Goal: Transaction & Acquisition: Obtain resource

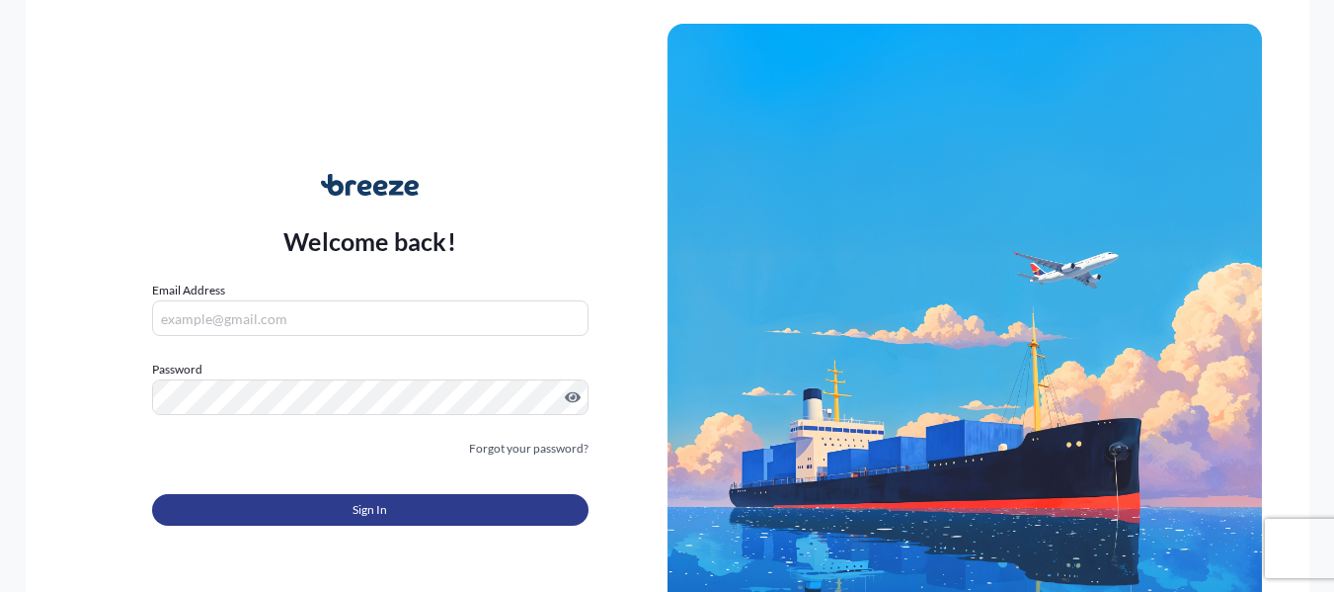
type input "[PERSON_NAME][EMAIL_ADDRESS][DOMAIN_NAME]"
click at [460, 499] on button "Sign In" at bounding box center [370, 510] width 437 height 32
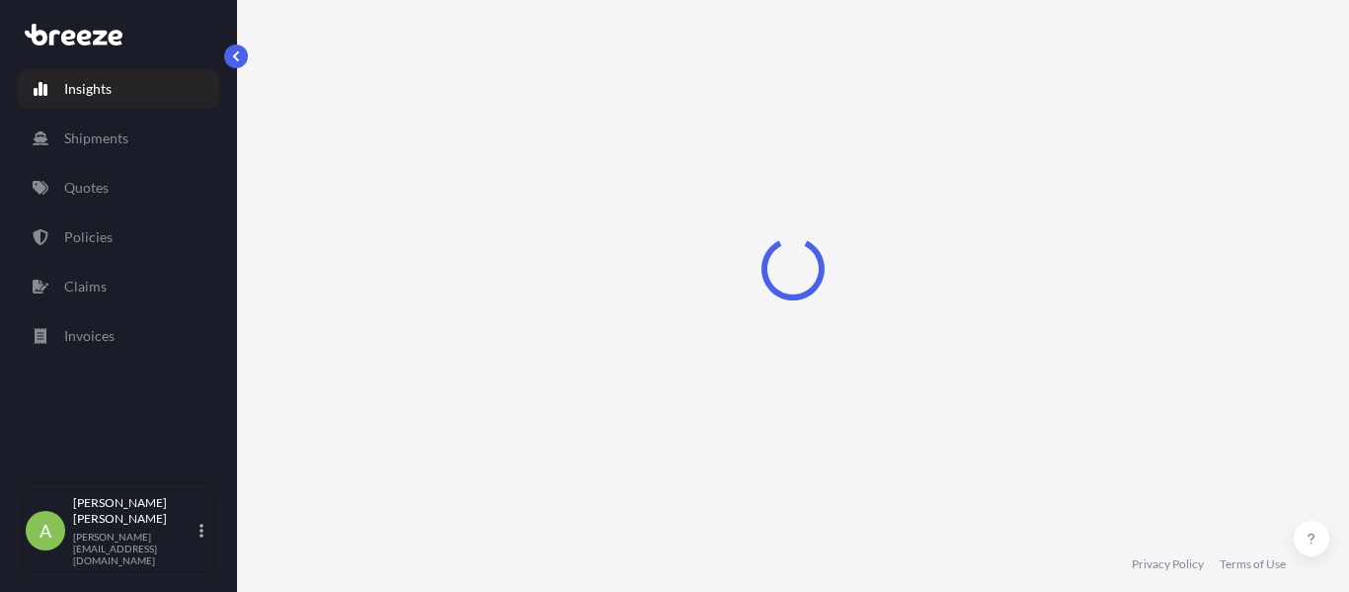
select select "2025"
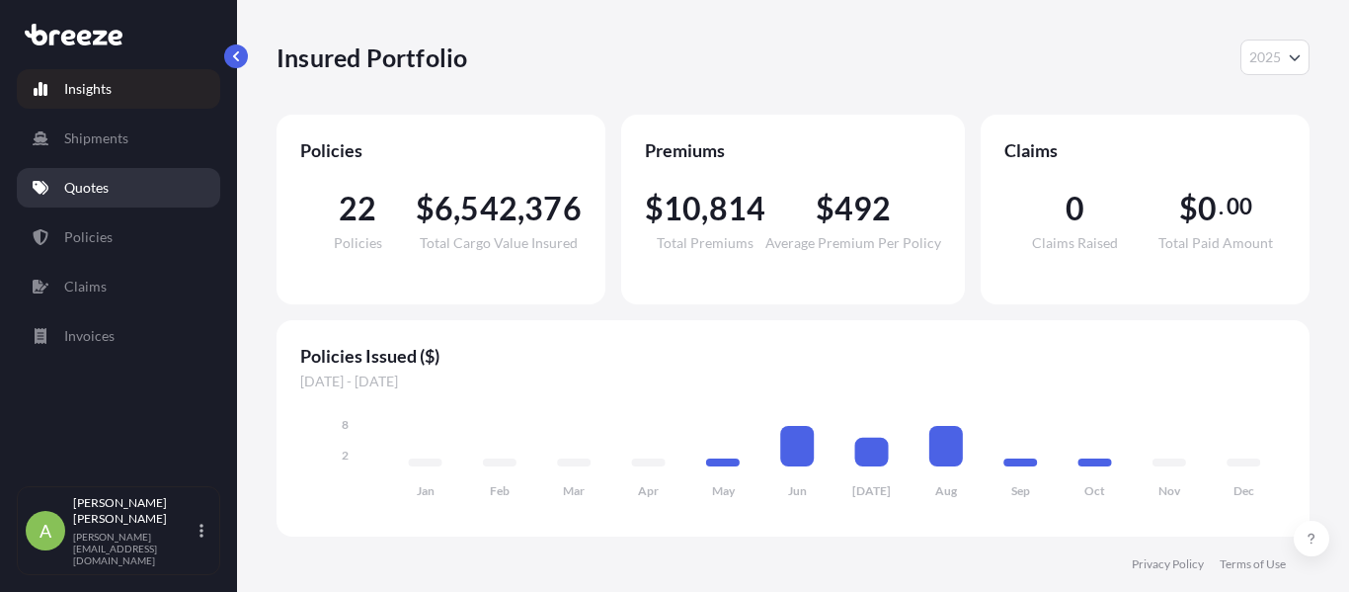
click at [176, 177] on link "Quotes" at bounding box center [118, 188] width 203 height 40
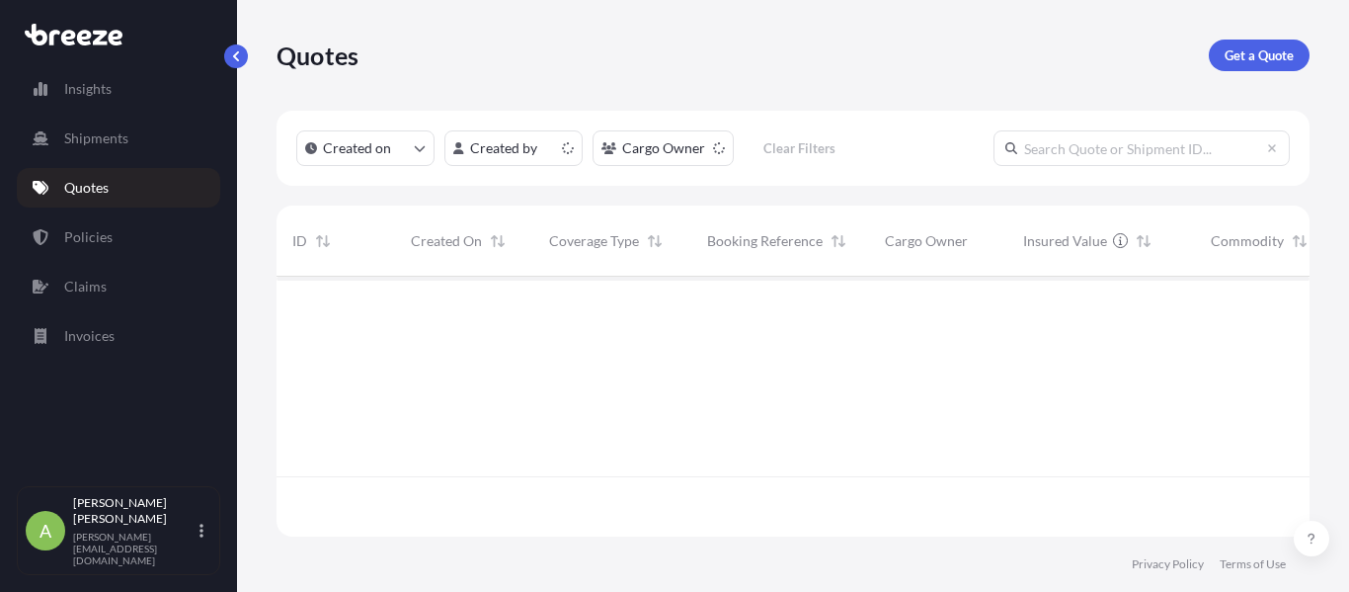
scroll to position [256, 1018]
click at [1287, 54] on p "Get a Quote" at bounding box center [1259, 55] width 69 height 20
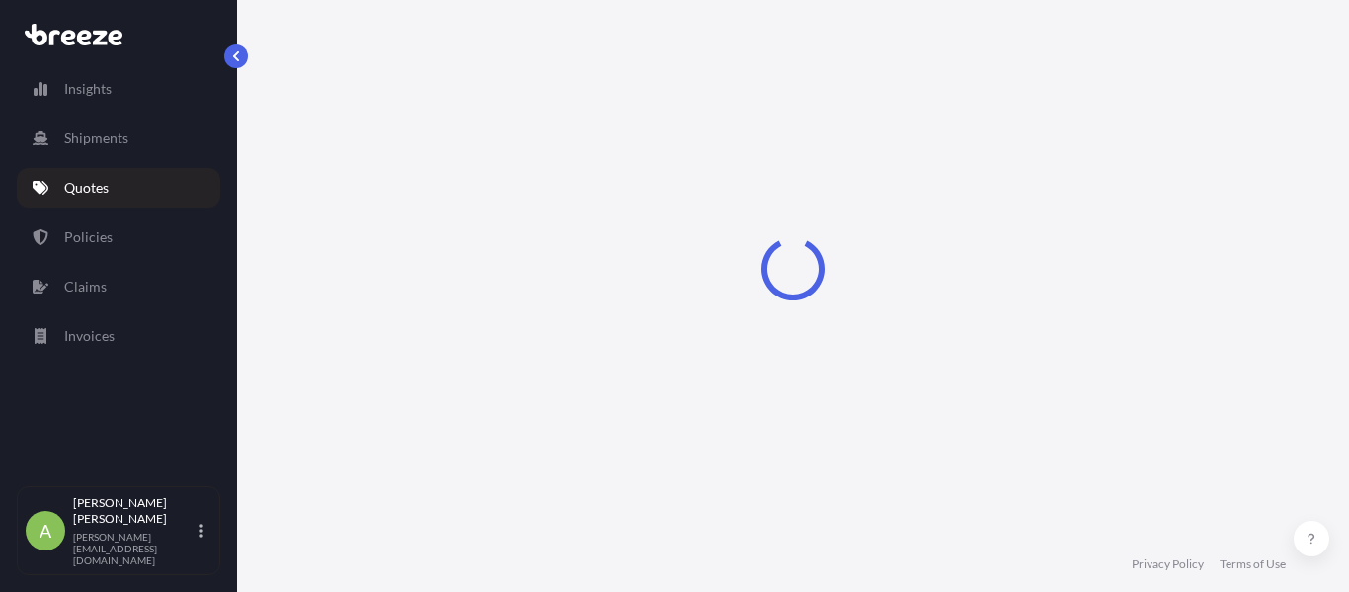
select select "Sea"
select select "1"
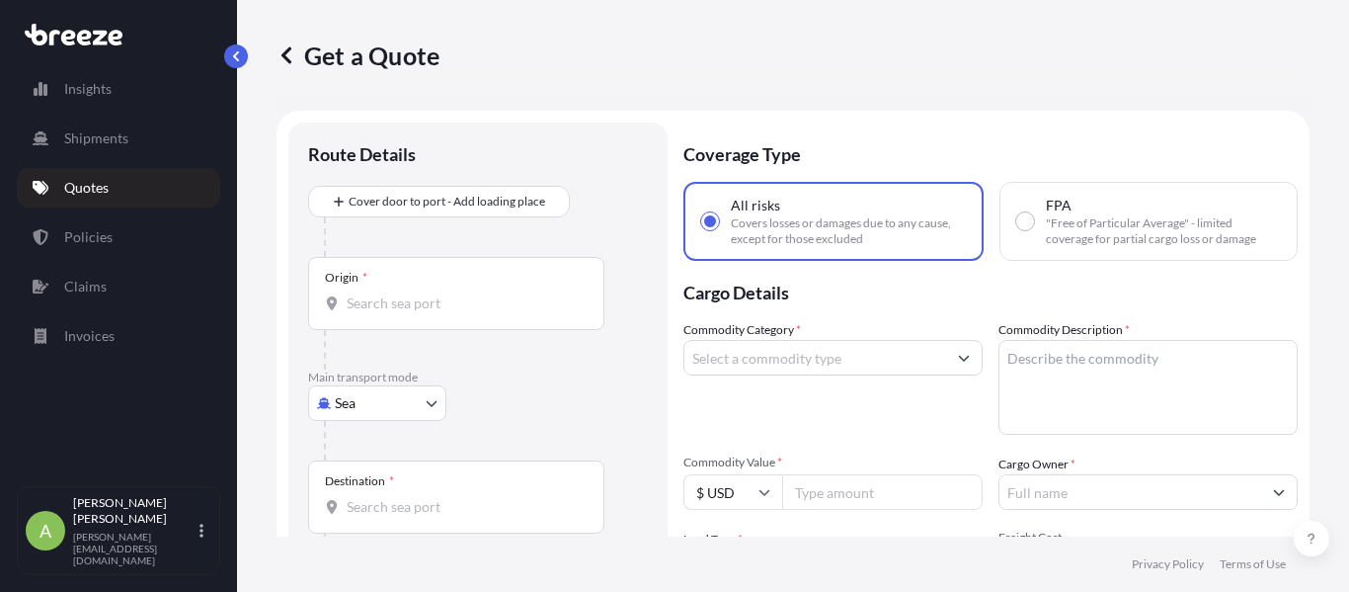
scroll to position [32, 0]
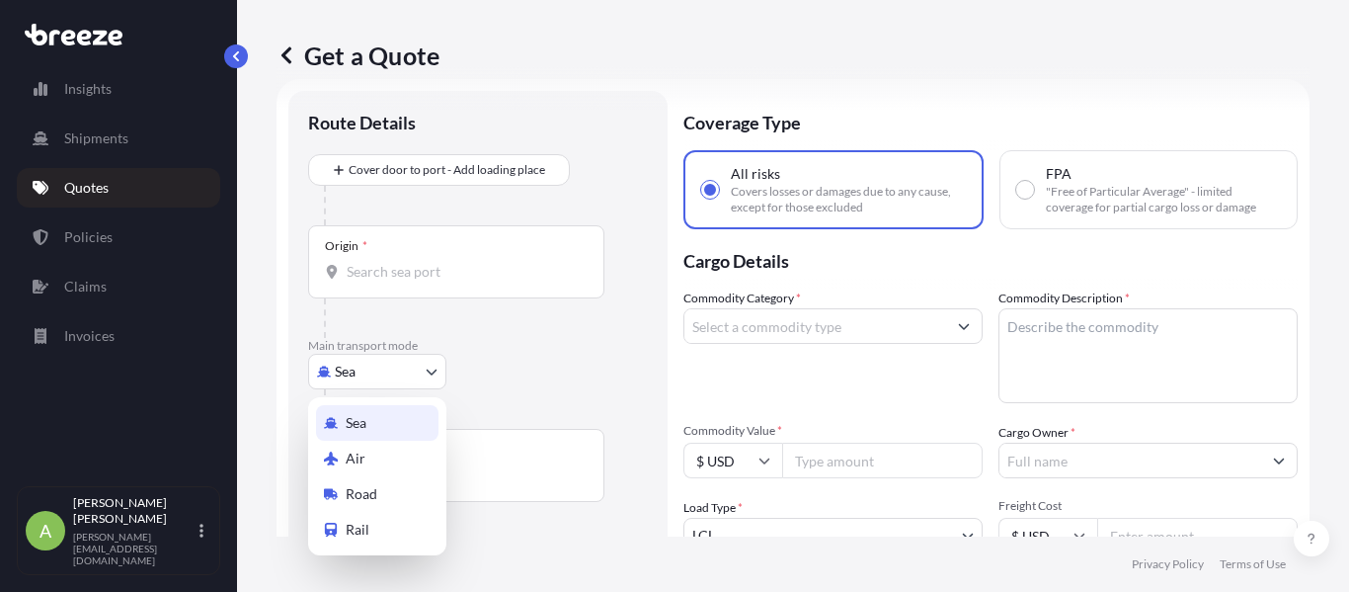
click at [375, 359] on body "Insights Shipments Quotes Policies Claims Invoices A [PERSON_NAME] [PERSON_NAME…" at bounding box center [674, 296] width 1349 height 592
click at [370, 487] on span "Road" at bounding box center [362, 494] width 32 height 20
select select "Road"
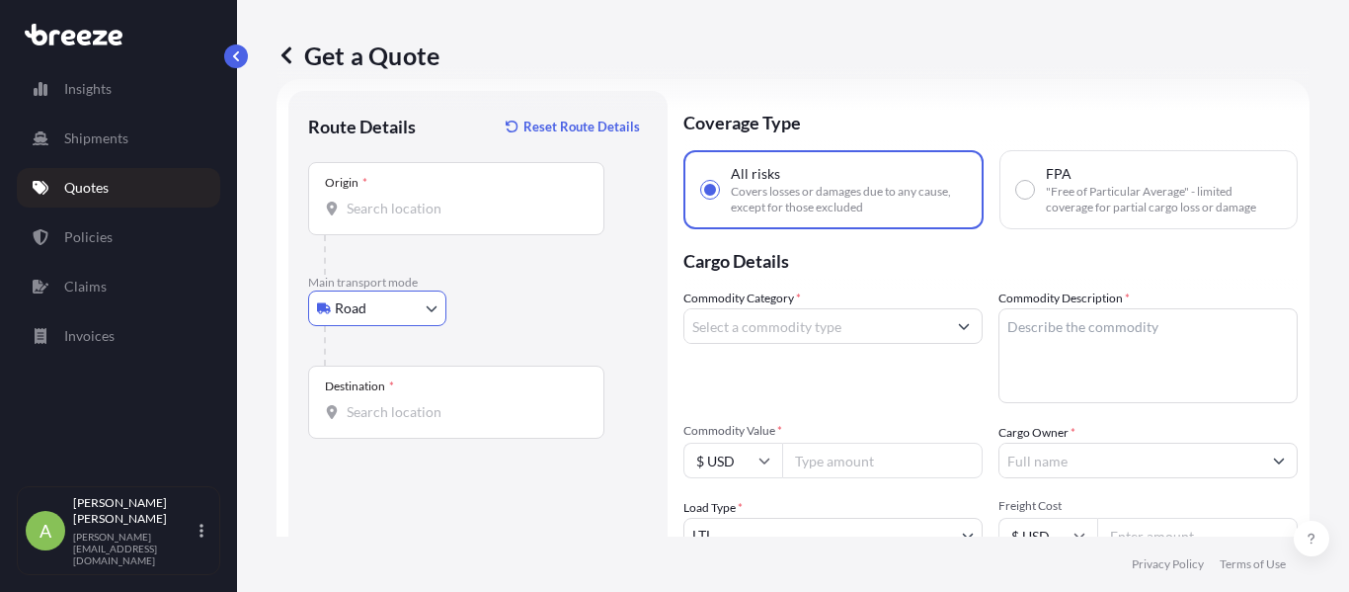
click at [1017, 458] on input "Cargo Owner *" at bounding box center [1131, 461] width 262 height 36
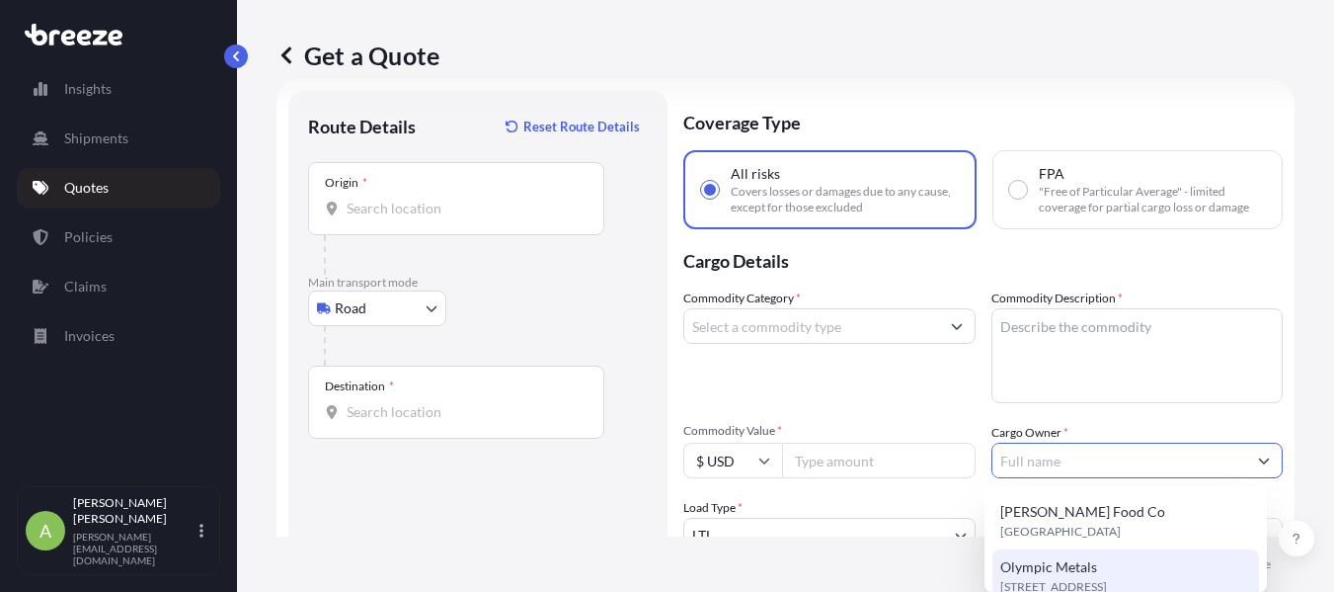
click at [1029, 566] on span "Olympic Metals" at bounding box center [1049, 567] width 97 height 20
type input "Olympic Metals"
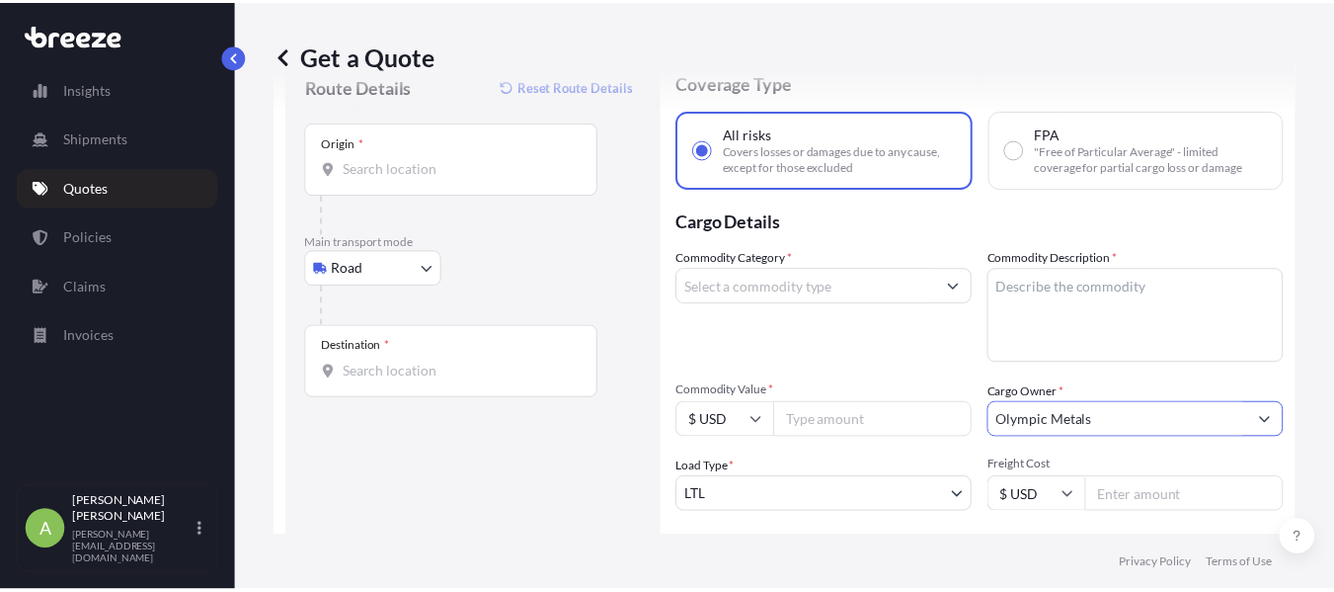
scroll to position [112, 0]
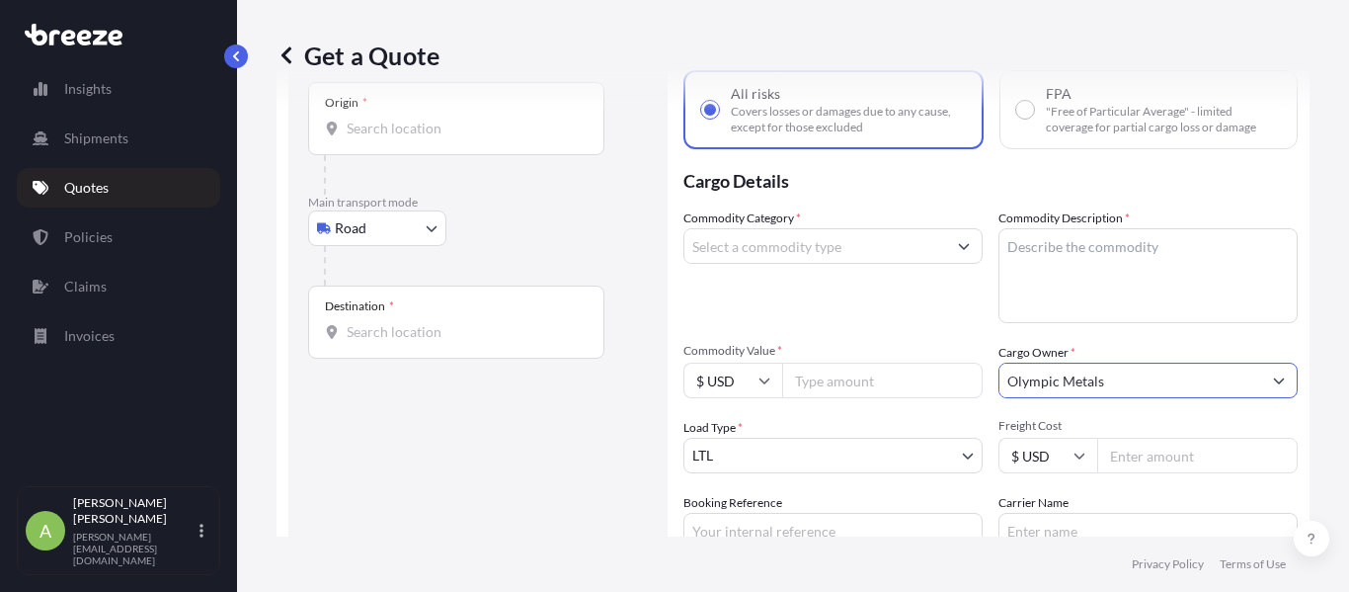
click at [1089, 382] on input "Olympic Metals" at bounding box center [1131, 381] width 262 height 36
click at [1085, 374] on input "Olympic Metals" at bounding box center [1131, 381] width 262 height 36
click at [1135, 386] on input "Olympic Metals" at bounding box center [1131, 381] width 262 height 36
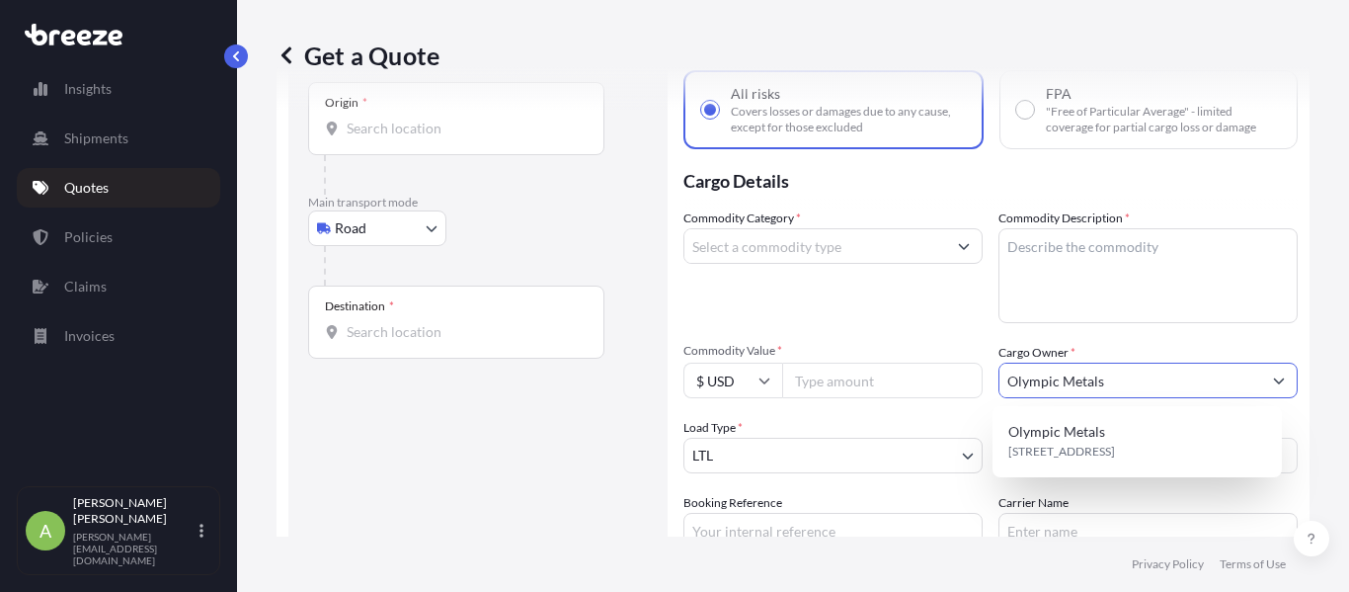
click at [1272, 388] on button "Show suggestions" at bounding box center [1279, 381] width 36 height 36
click at [1272, 385] on button "Show suggestions" at bounding box center [1279, 381] width 36 height 36
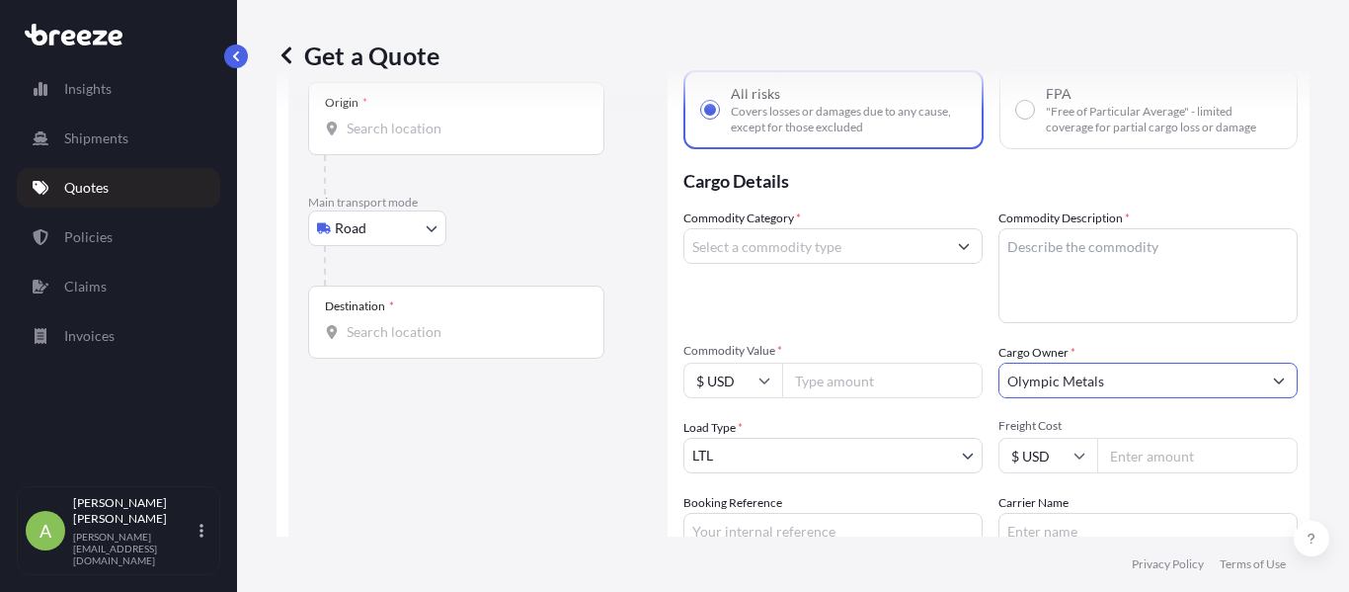
click at [466, 112] on div "Origin *" at bounding box center [456, 118] width 296 height 73
click at [466, 119] on input "Origin *" at bounding box center [463, 129] width 233 height 20
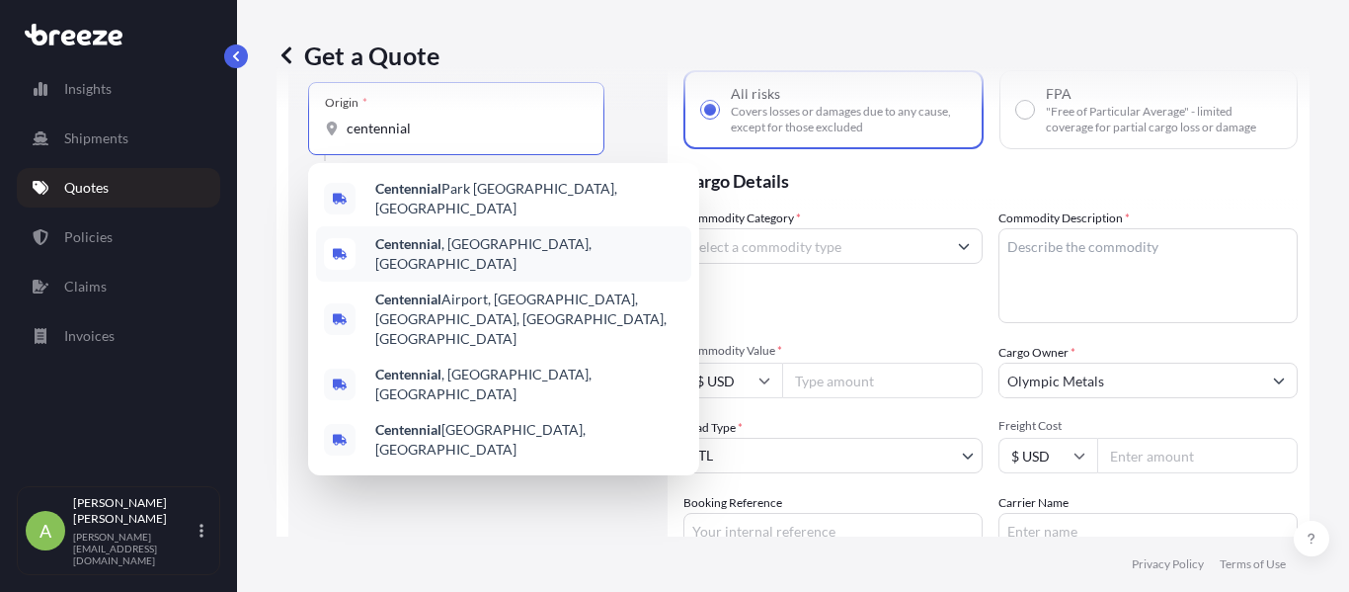
click at [467, 253] on div "Centennial , [GEOGRAPHIC_DATA], [GEOGRAPHIC_DATA]" at bounding box center [503, 253] width 375 height 55
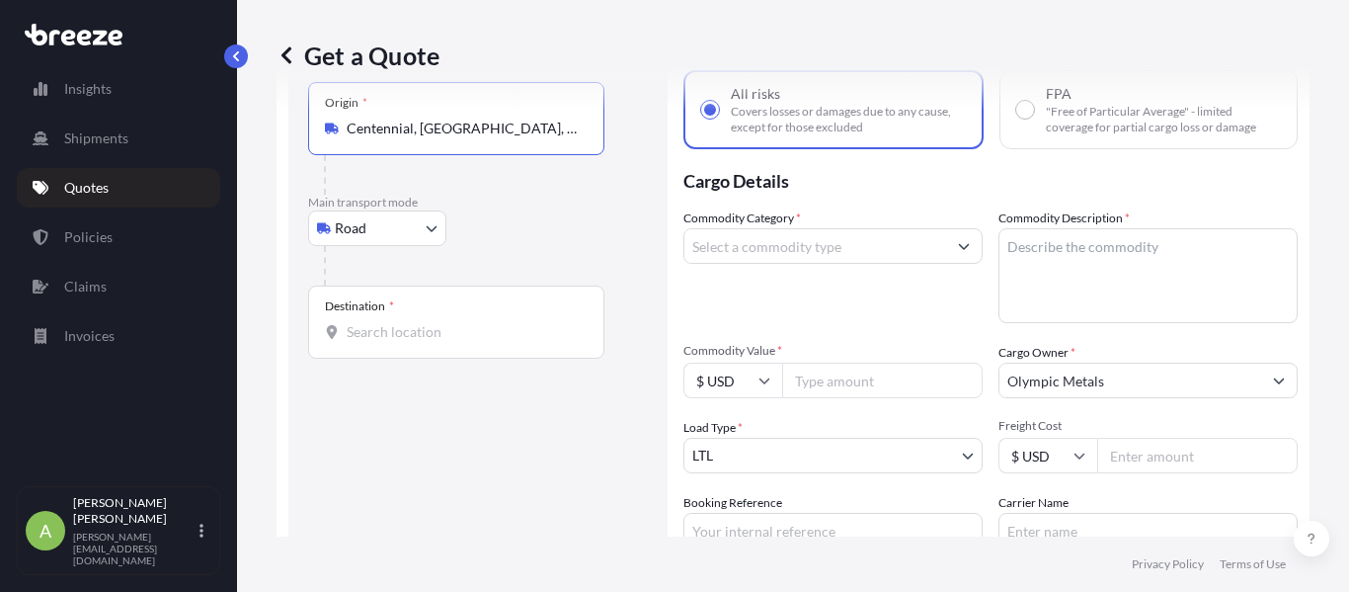
type input "Centennial, [GEOGRAPHIC_DATA], [GEOGRAPHIC_DATA]"
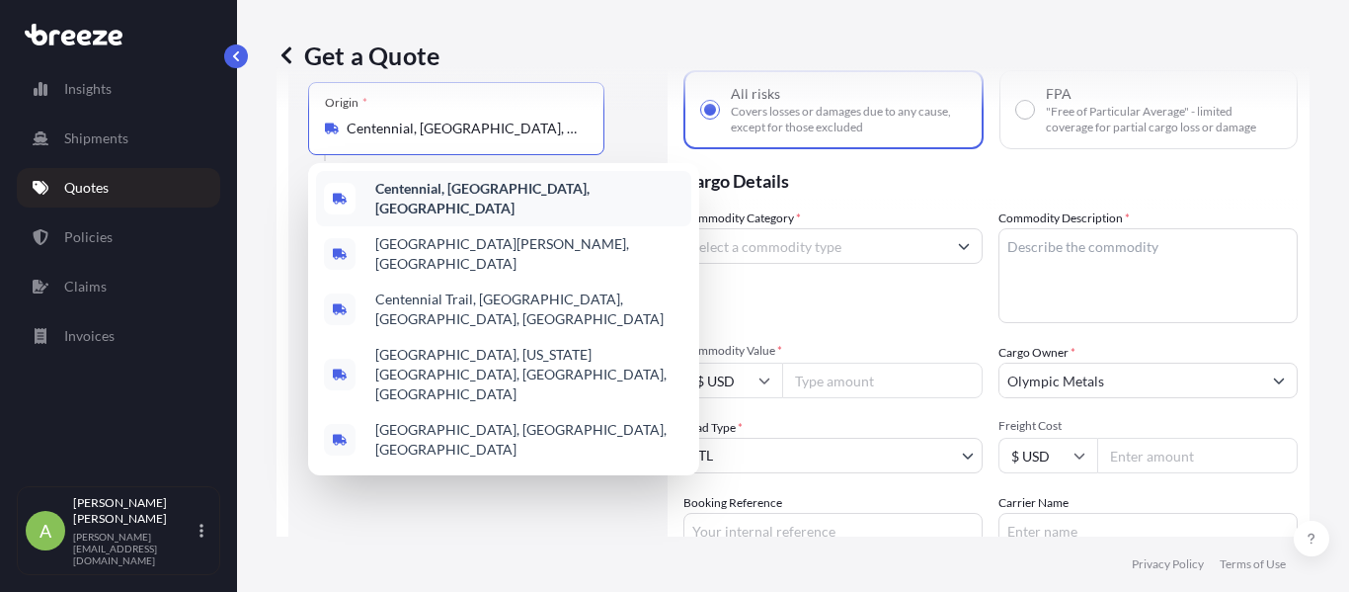
click at [523, 205] on div "Centennial, [GEOGRAPHIC_DATA], [GEOGRAPHIC_DATA]" at bounding box center [503, 198] width 375 height 55
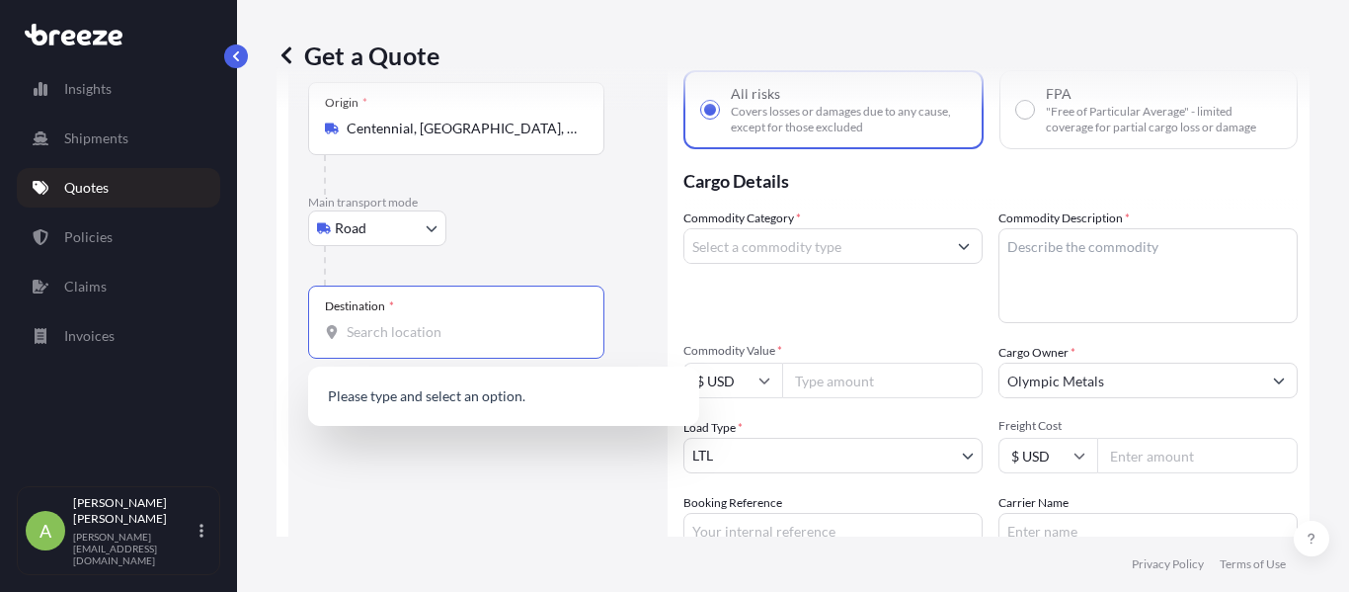
click at [407, 327] on input "Destination *" at bounding box center [463, 332] width 233 height 20
paste input "Santa [PERSON_NAME], [GEOGRAPHIC_DATA]"
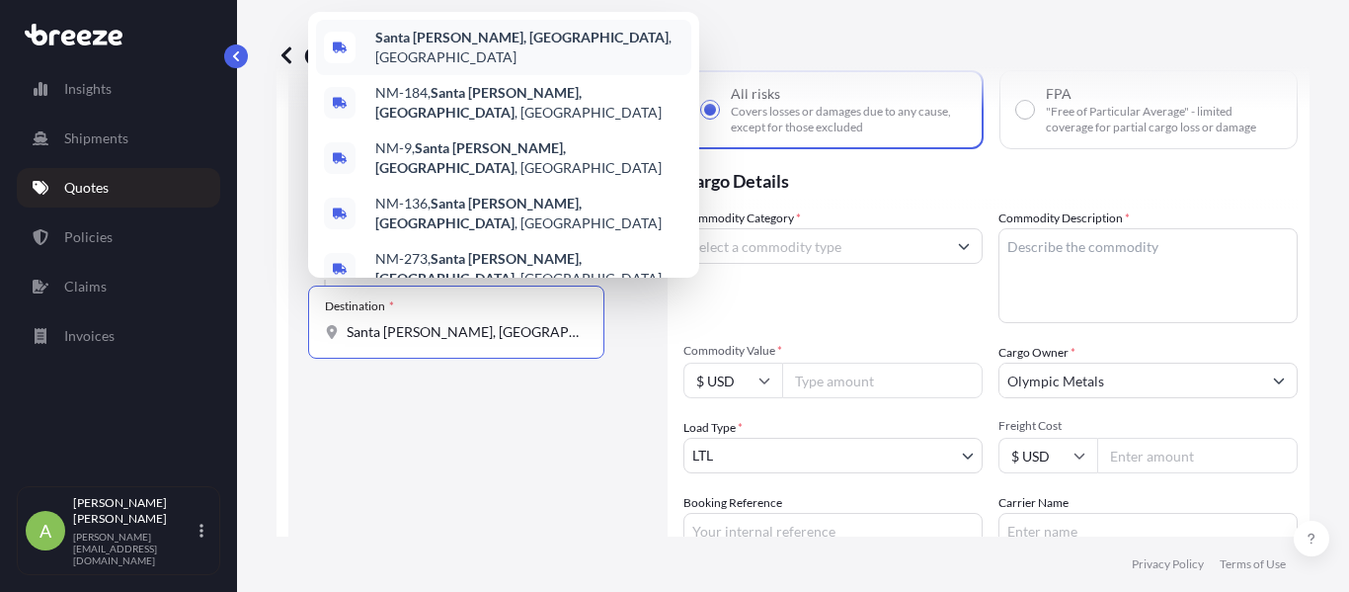
click at [482, 70] on div "[GEOGRAPHIC_DATA][PERSON_NAME], [GEOGRAPHIC_DATA] , [GEOGRAPHIC_DATA]" at bounding box center [503, 47] width 375 height 55
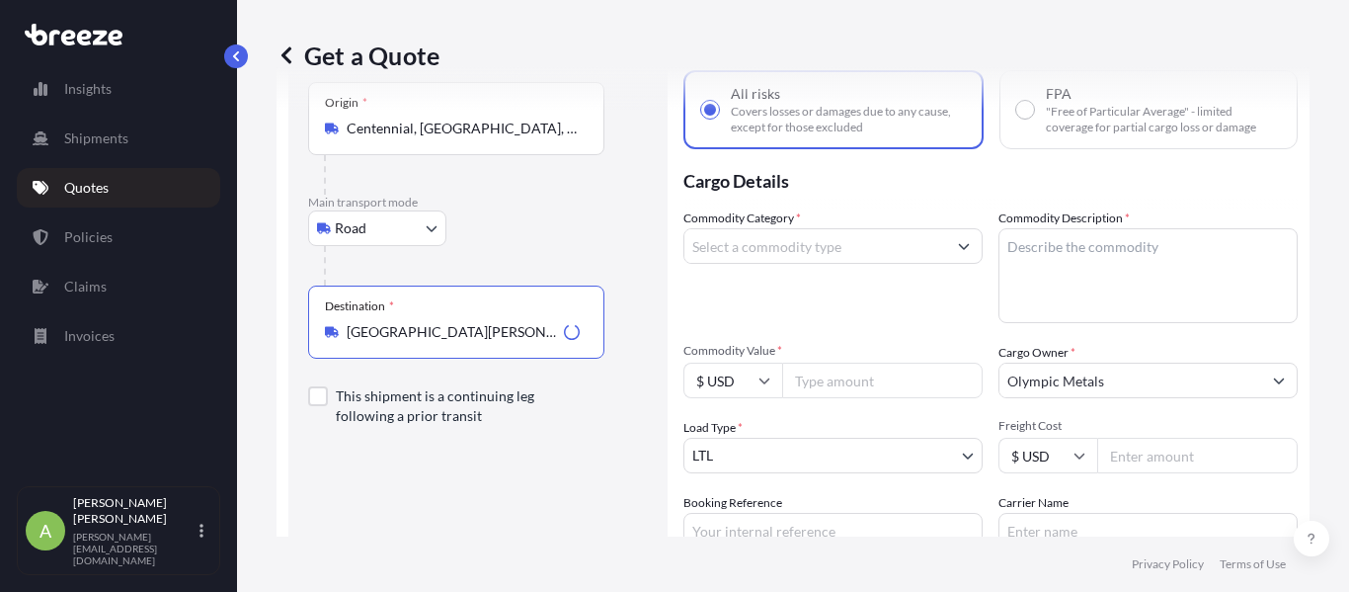
type input "[GEOGRAPHIC_DATA][PERSON_NAME], [GEOGRAPHIC_DATA], [GEOGRAPHIC_DATA]"
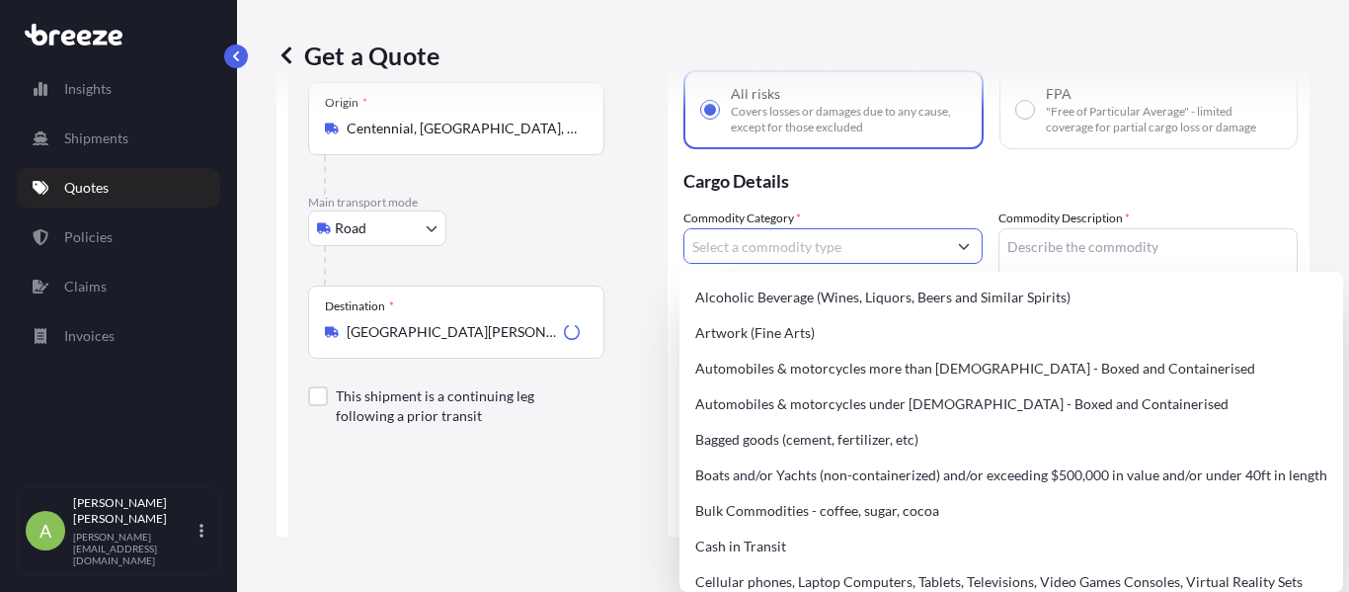
click at [756, 239] on input "Commodity Category *" at bounding box center [816, 246] width 262 height 36
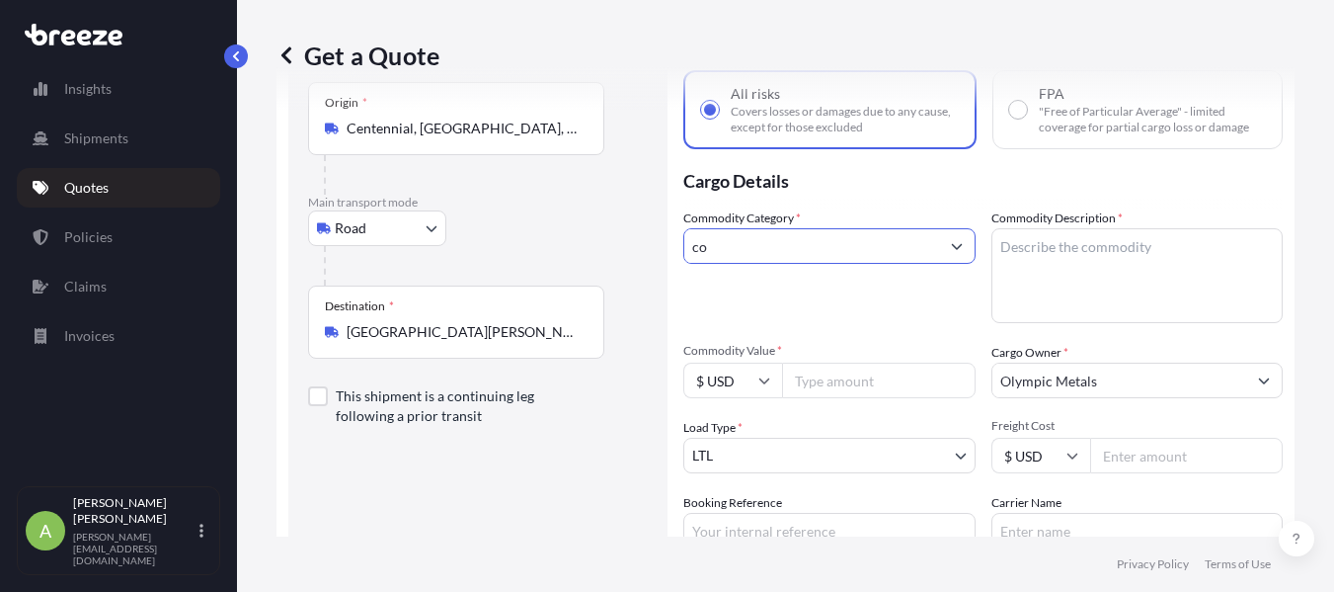
scroll to position [0, 0]
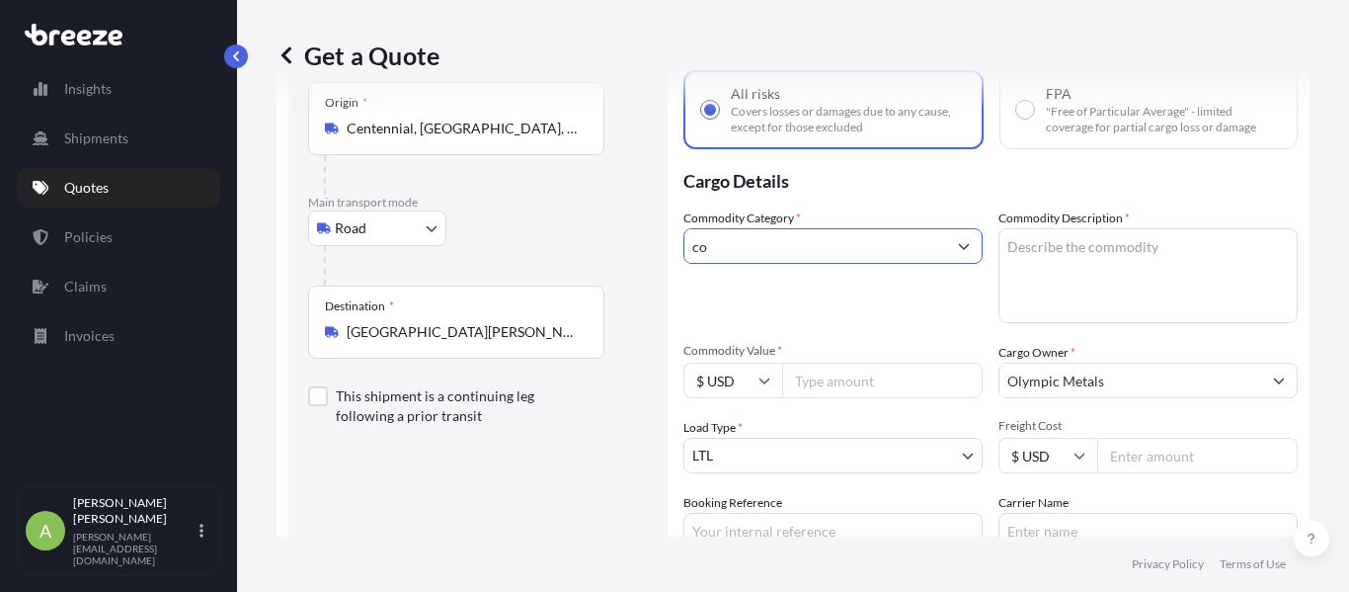
type input "co"
click at [922, 231] on div "Commodity Category * co" at bounding box center [833, 265] width 299 height 115
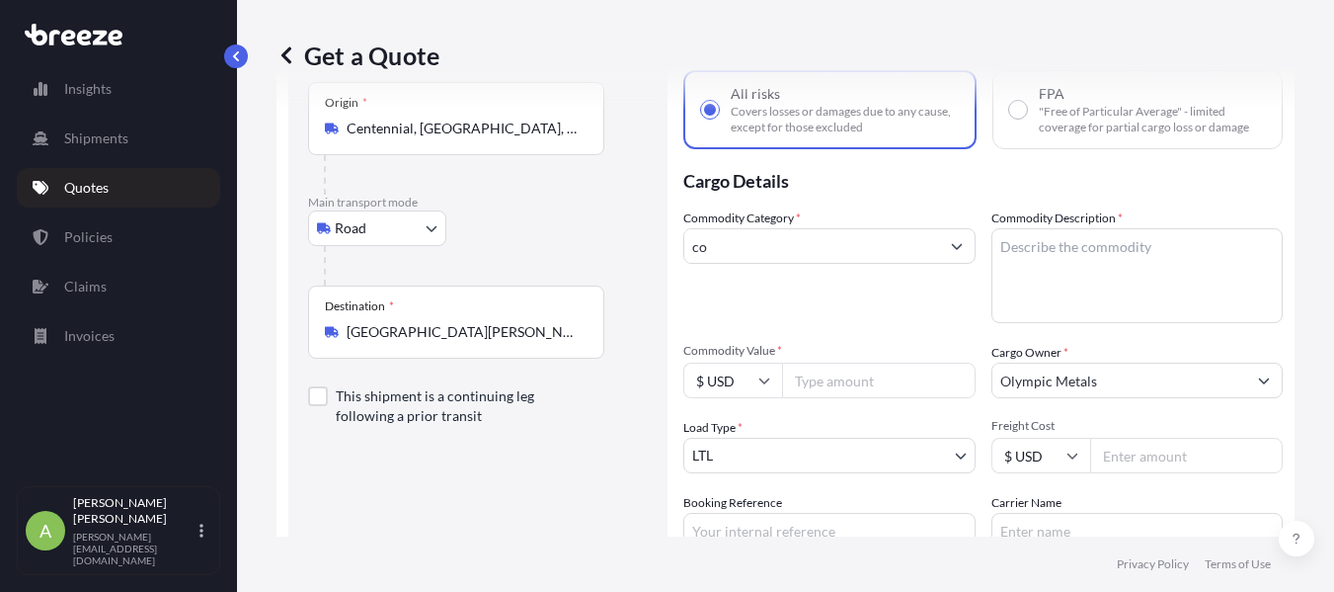
click at [962, 253] on button "Show suggestions" at bounding box center [957, 246] width 36 height 36
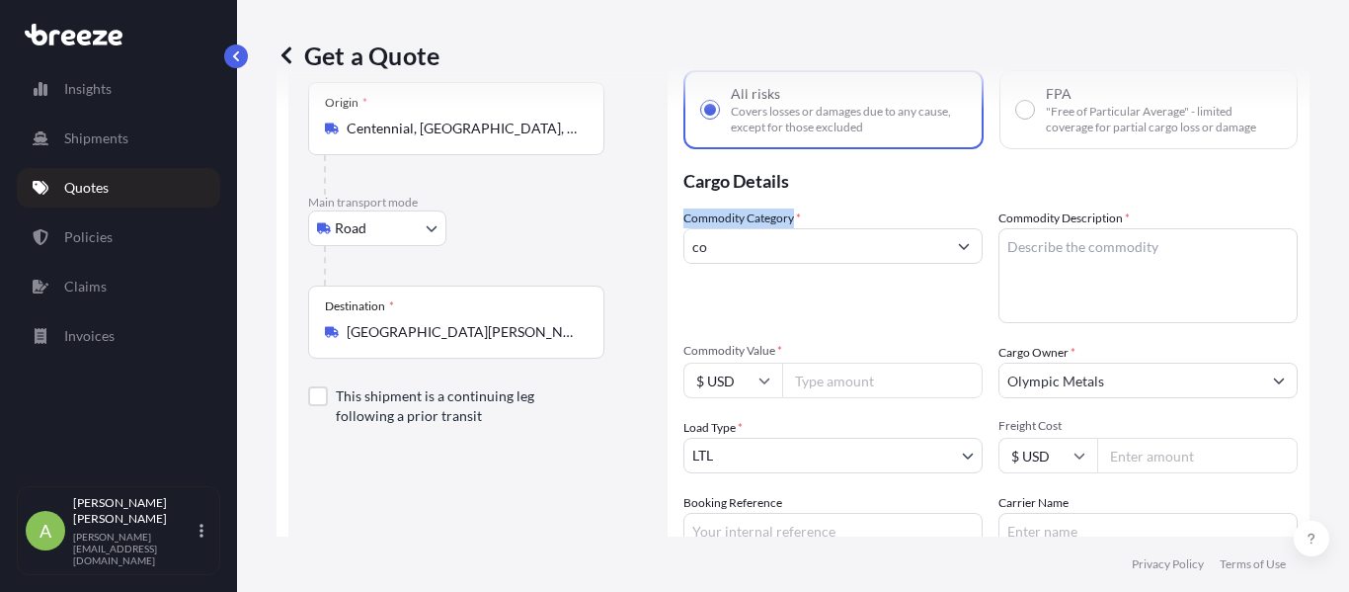
drag, startPoint x: 683, startPoint y: 222, endPoint x: 794, endPoint y: 219, distance: 111.7
click at [794, 219] on form "Route Details Reset Route Details Place of loading Road Road Rail Origin * [GEO…" at bounding box center [793, 364] width 1033 height 731
copy label "Commodity Category"
